Goal: Task Accomplishment & Management: Use online tool/utility

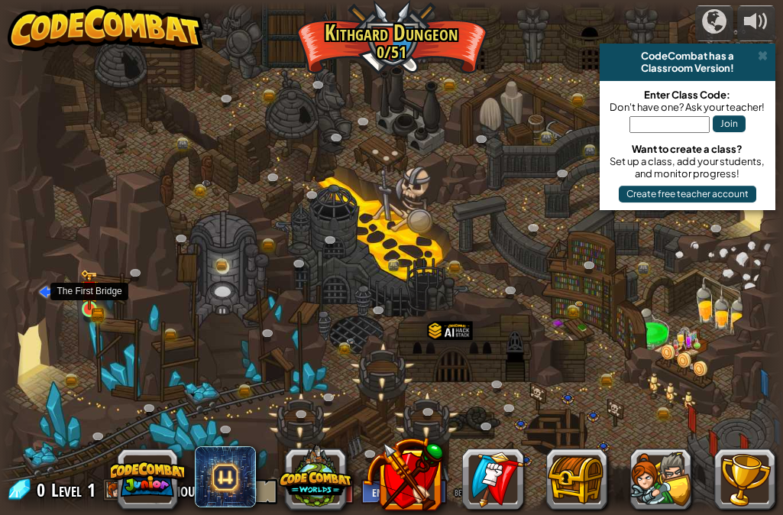
click at [89, 305] on img at bounding box center [89, 289] width 19 height 41
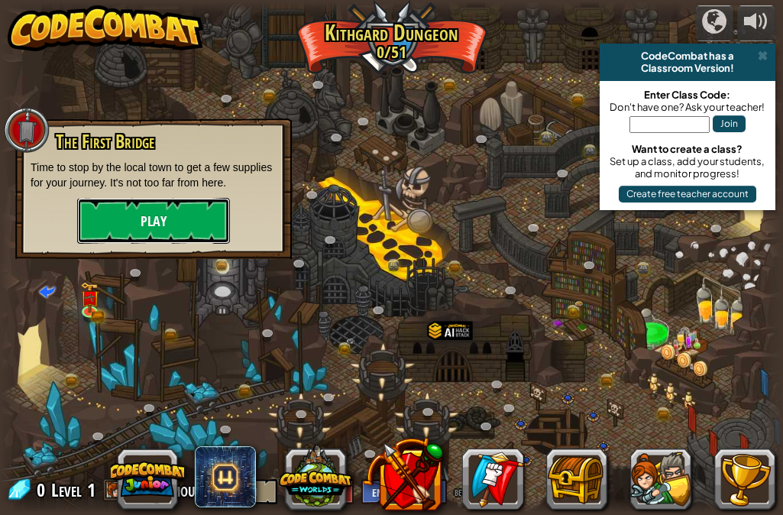
click at [111, 211] on button "Play" at bounding box center [153, 221] width 153 height 46
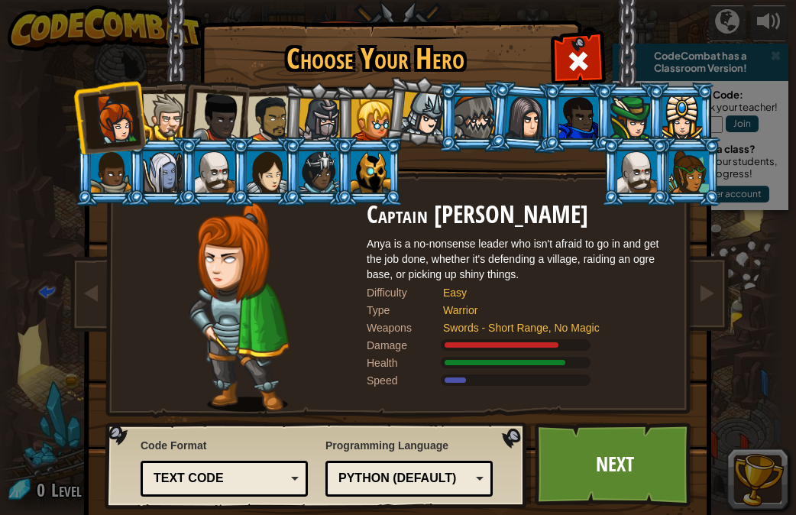
click at [161, 112] on div at bounding box center [166, 117] width 47 height 47
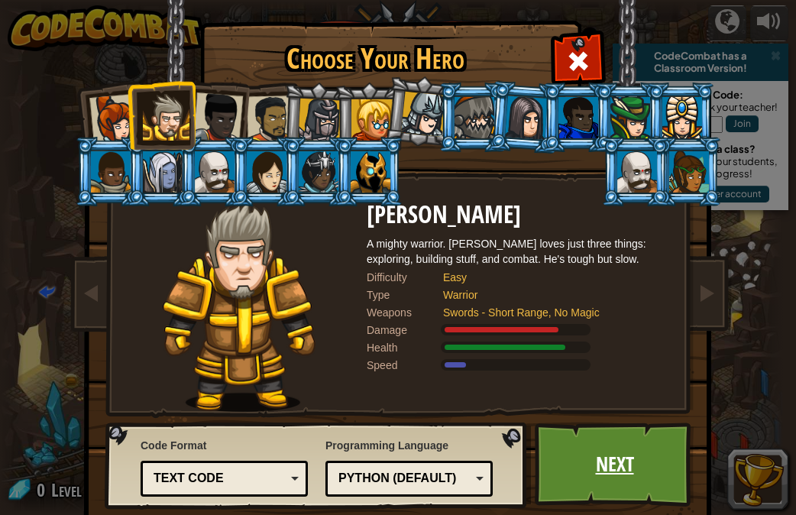
click at [628, 460] on link "Next" at bounding box center [615, 464] width 160 height 84
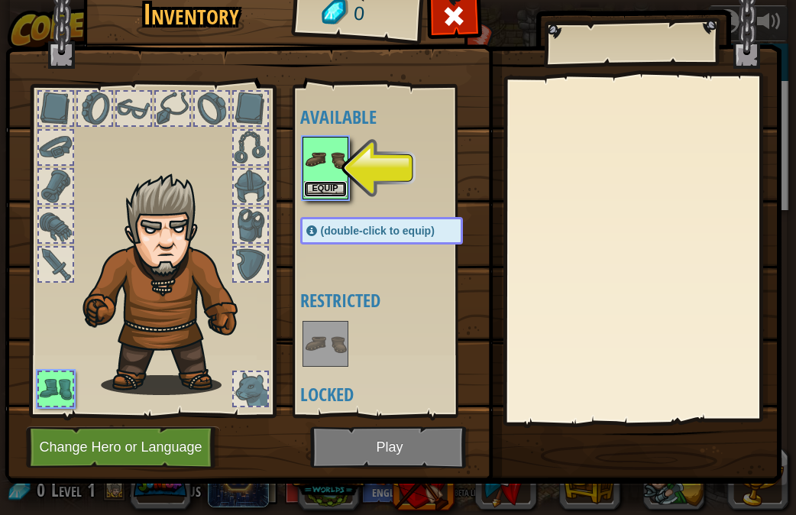
click at [315, 182] on button "Equip" at bounding box center [325, 189] width 43 height 16
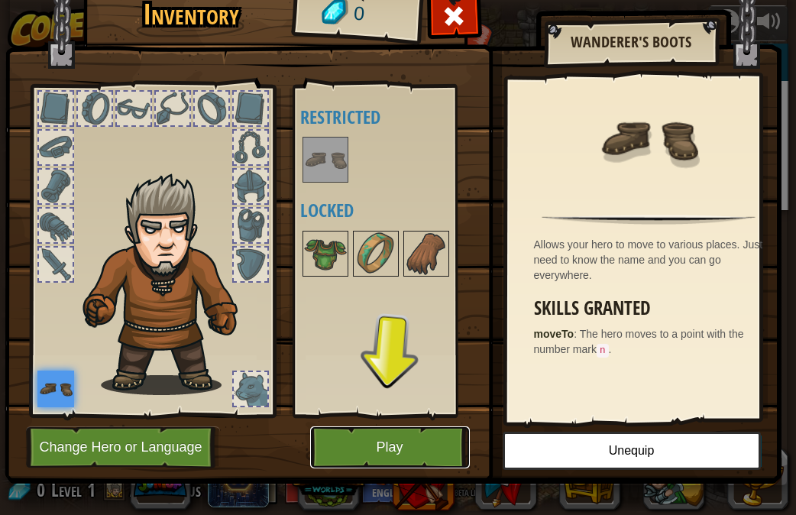
click at [402, 456] on button "Play" at bounding box center [390, 447] width 160 height 42
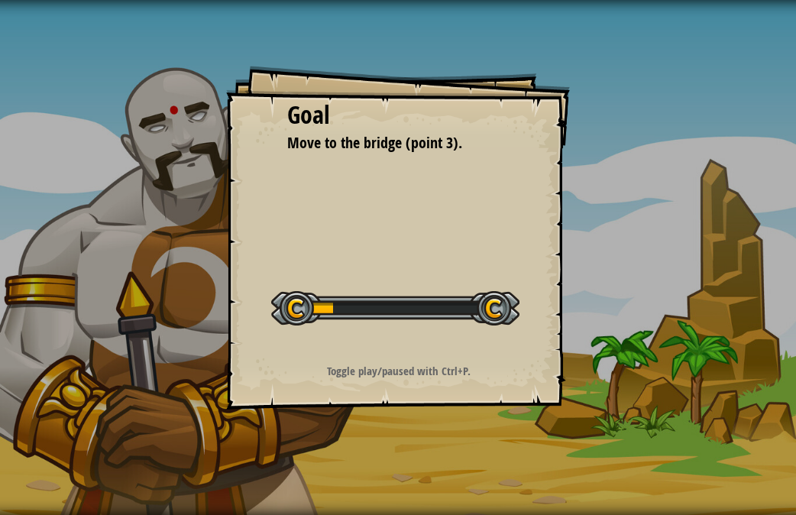
click at [370, 305] on div at bounding box center [395, 308] width 248 height 34
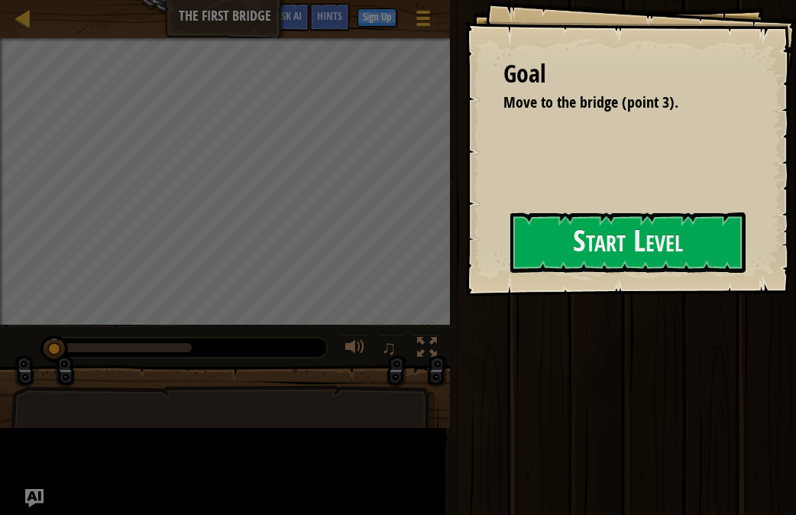
click at [465, 296] on div "Goal Move to the bridge (point 3). Start Level Error loading from server. Try r…" at bounding box center [630, 148] width 331 height 296
click at [521, 233] on button "Start Level" at bounding box center [627, 242] width 235 height 60
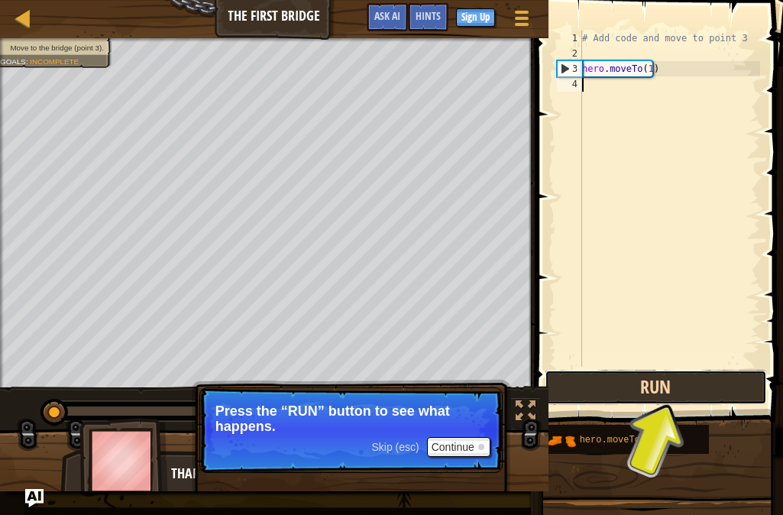
click at [619, 380] on button "Run" at bounding box center [655, 387] width 222 height 35
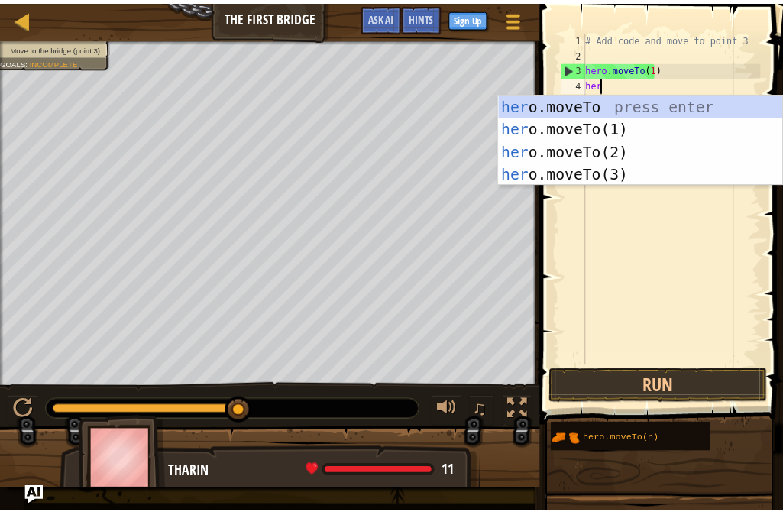
scroll to position [7, 0]
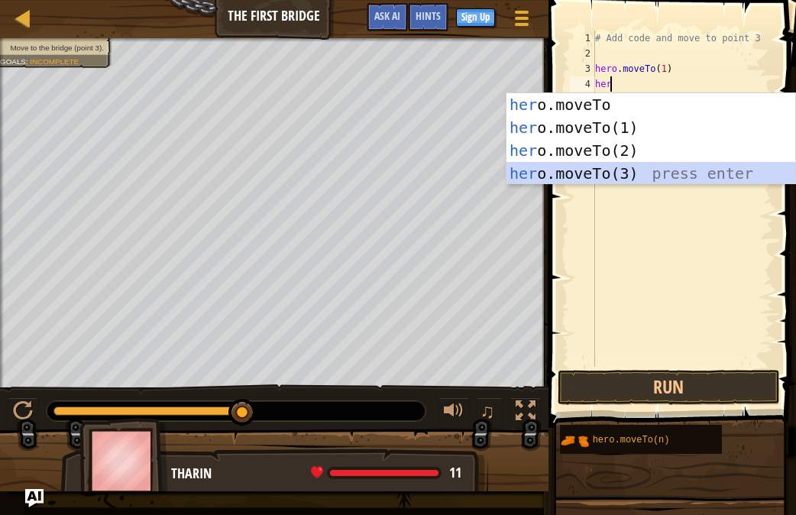
click at [599, 174] on div "her o.moveTo press enter her o.moveTo(1) press enter her o.moveTo(2) press ente…" at bounding box center [650, 161] width 289 height 137
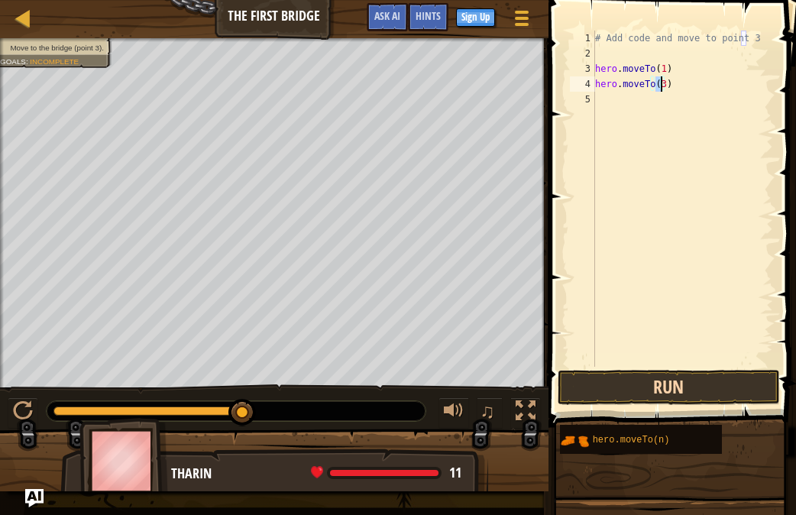
type textarea "hero.moveTo(3)"
click at [643, 376] on button "Run" at bounding box center [668, 387] width 222 height 35
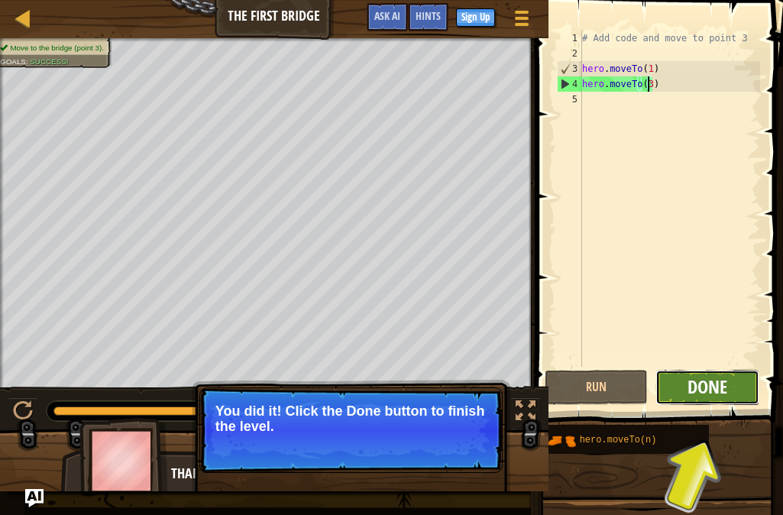
click at [725, 386] on span "Done" at bounding box center [707, 386] width 40 height 24
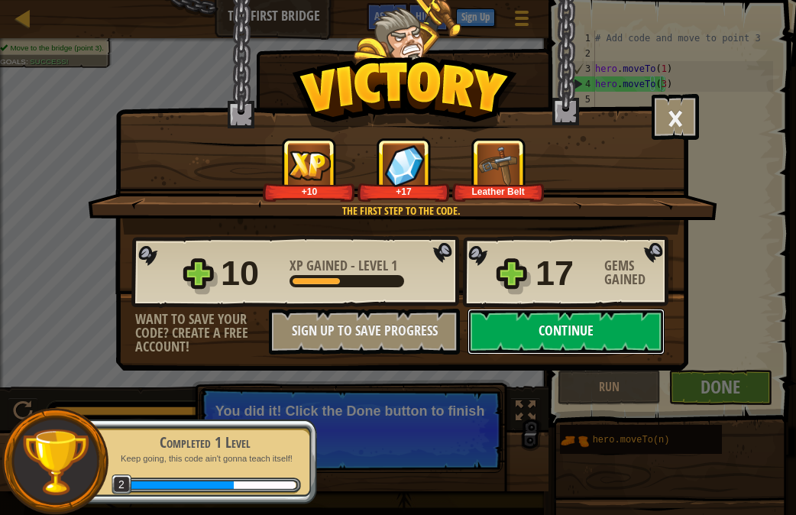
click at [552, 314] on button "Continue" at bounding box center [565, 331] width 197 height 46
